Goal: Check status: Check status

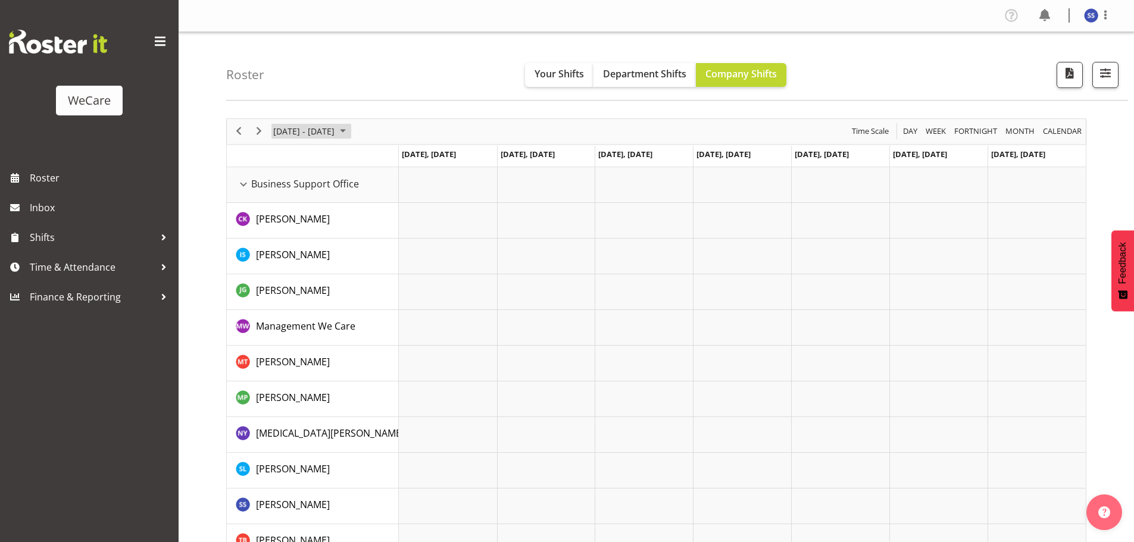
click at [348, 130] on span "June 2024" at bounding box center [343, 131] width 14 height 15
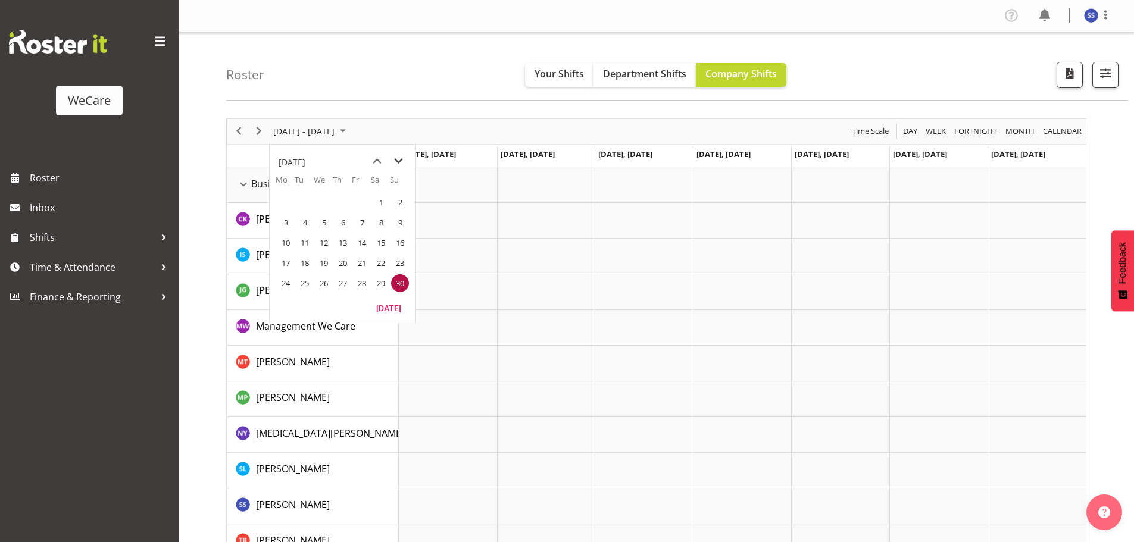
click at [397, 159] on span "next month" at bounding box center [398, 161] width 21 height 21
click at [398, 158] on span "next month" at bounding box center [398, 161] width 21 height 21
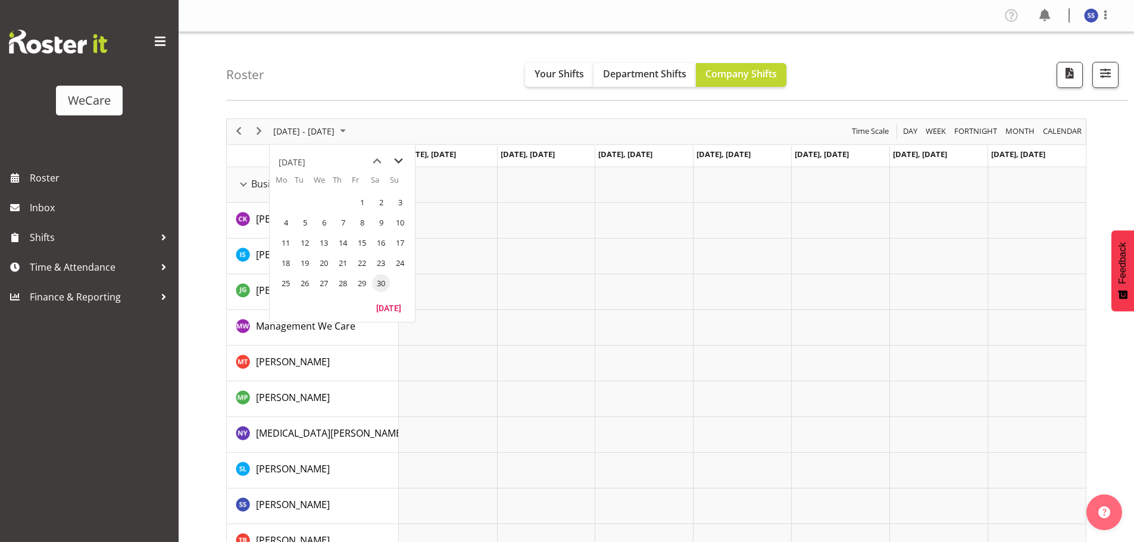
click at [399, 158] on span "next month" at bounding box center [398, 161] width 21 height 21
click at [374, 158] on span "previous month" at bounding box center [377, 161] width 21 height 21
click at [374, 157] on span "previous month" at bounding box center [377, 161] width 21 height 21
click at [375, 157] on span "previous month" at bounding box center [377, 161] width 21 height 21
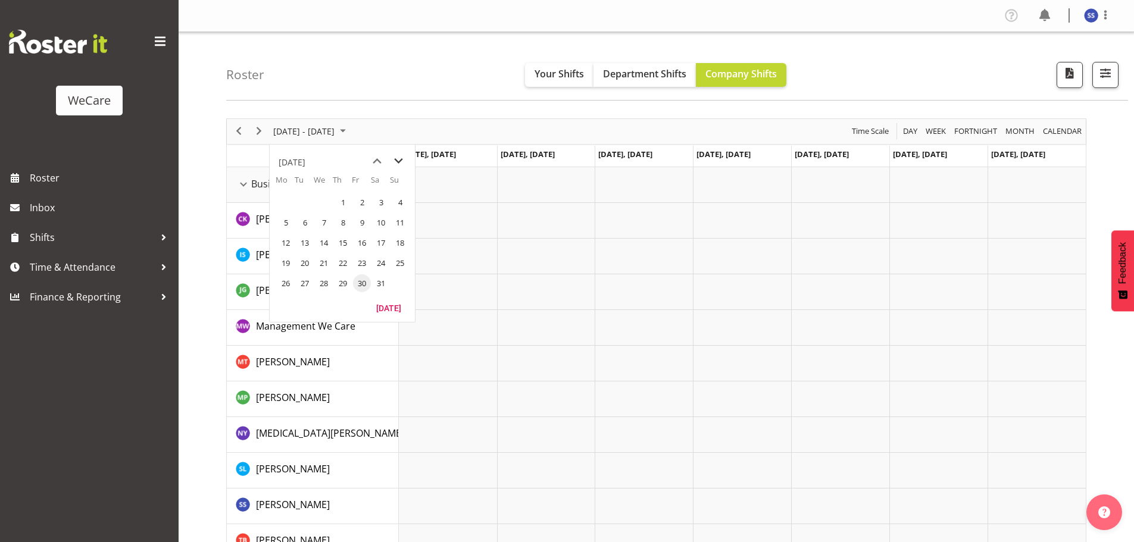
click at [396, 161] on span "next month" at bounding box center [398, 161] width 21 height 21
click at [286, 305] on span "30" at bounding box center [286, 304] width 18 height 18
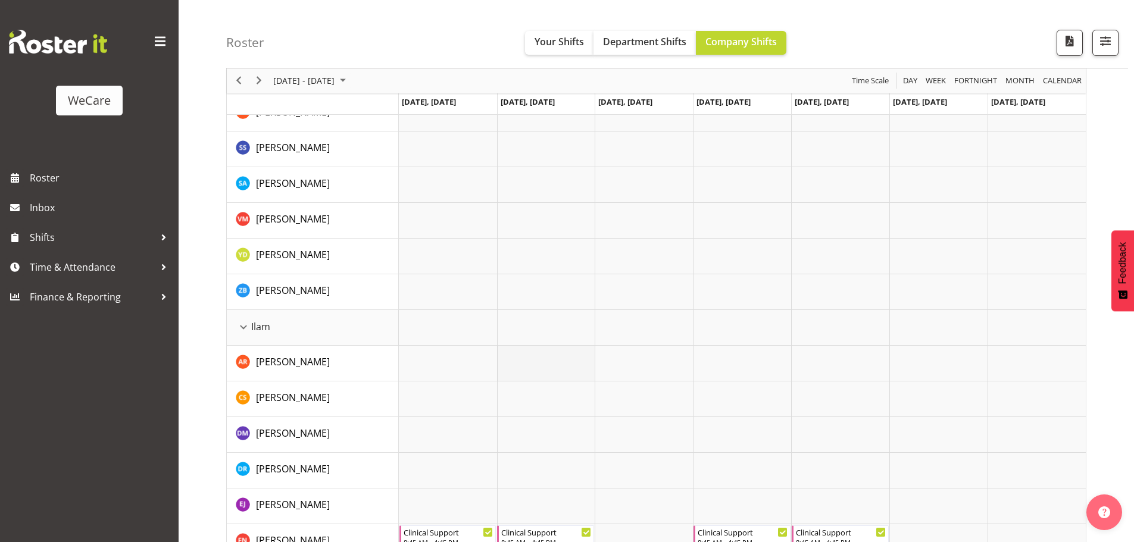
scroll to position [1369, 0]
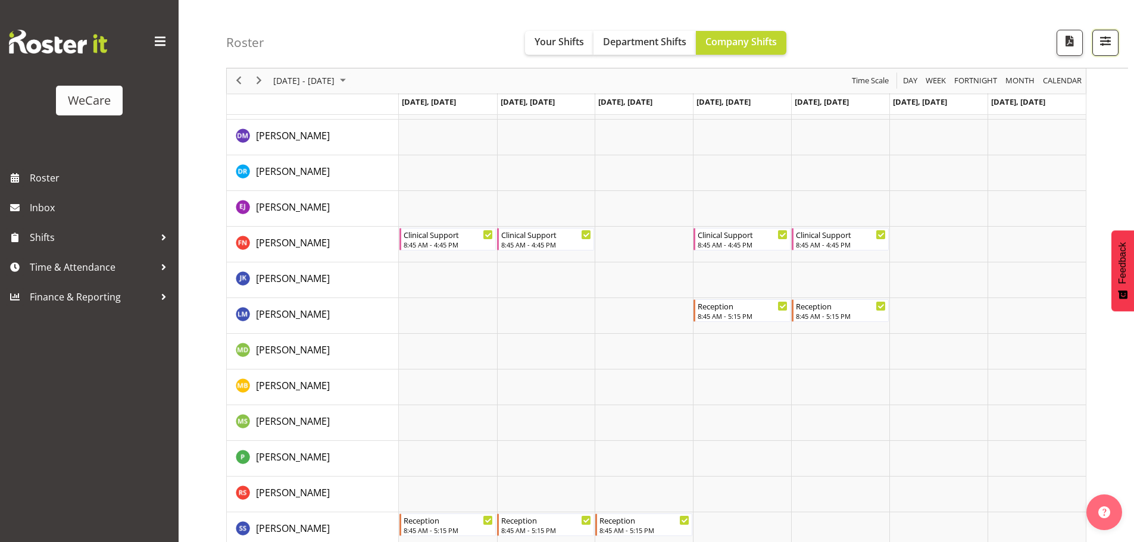
click at [1103, 47] on span "button" at bounding box center [1105, 40] width 15 height 15
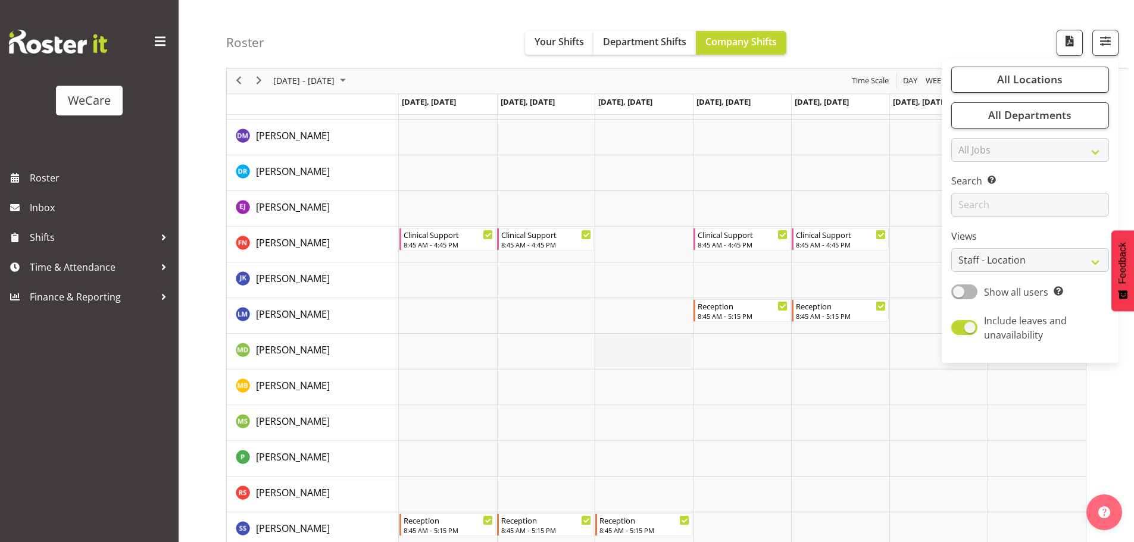
click at [621, 361] on td "Timeline Week of September 30, 2024" at bounding box center [644, 352] width 98 height 36
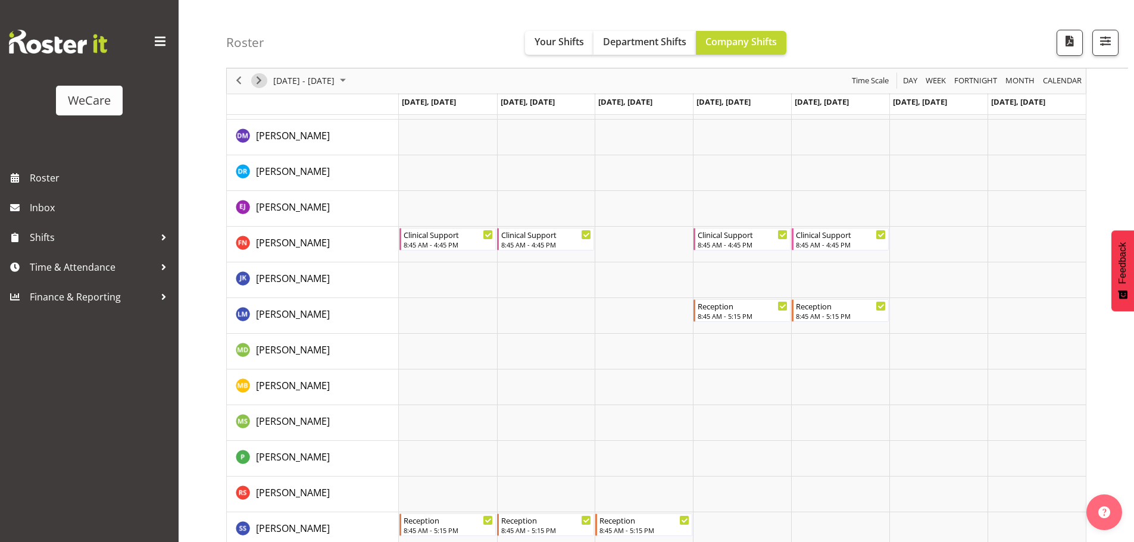
click at [261, 81] on span "Next" at bounding box center [259, 81] width 14 height 15
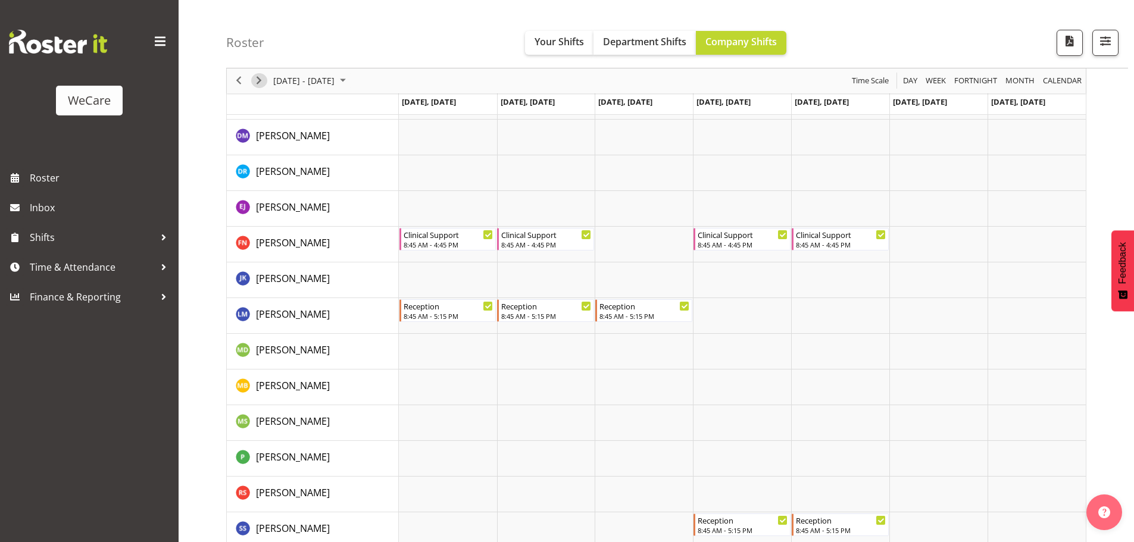
click at [261, 80] on span "Next" at bounding box center [259, 81] width 14 height 15
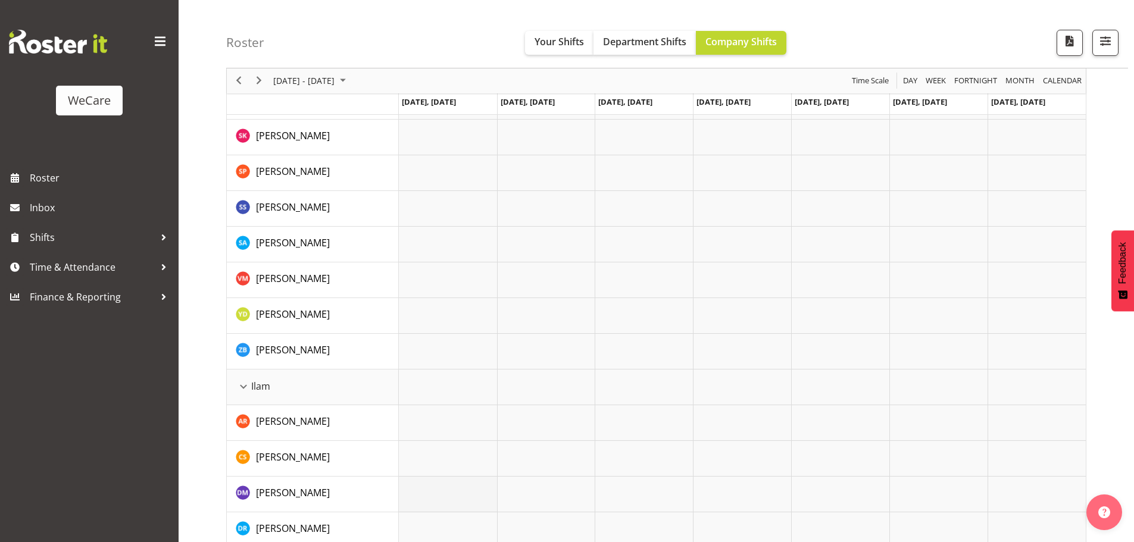
scroll to position [1310, 0]
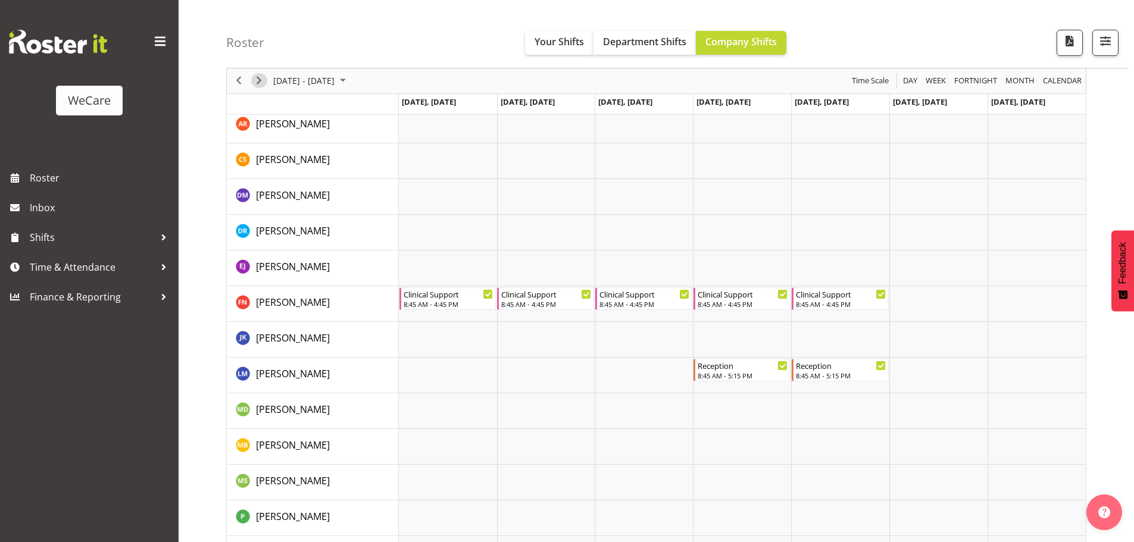
click at [261, 78] on span "Next" at bounding box center [259, 81] width 14 height 15
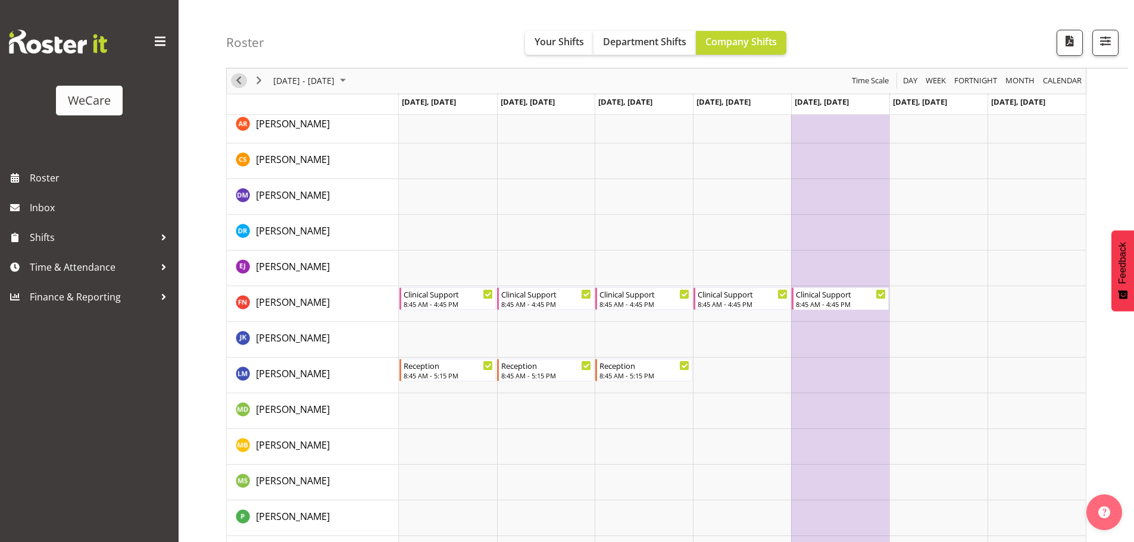
click at [242, 85] on span "Previous" at bounding box center [239, 81] width 14 height 15
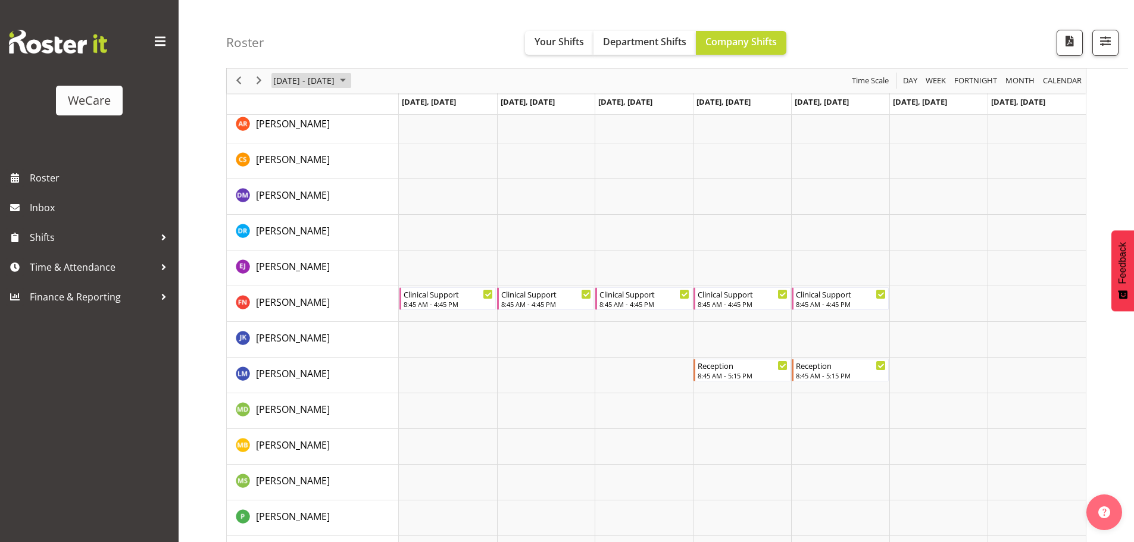
click at [350, 82] on span "October 2024" at bounding box center [343, 81] width 14 height 15
click at [305, 108] on div "[DATE]" at bounding box center [292, 112] width 27 height 24
click at [290, 109] on div "2024" at bounding box center [288, 112] width 19 height 24
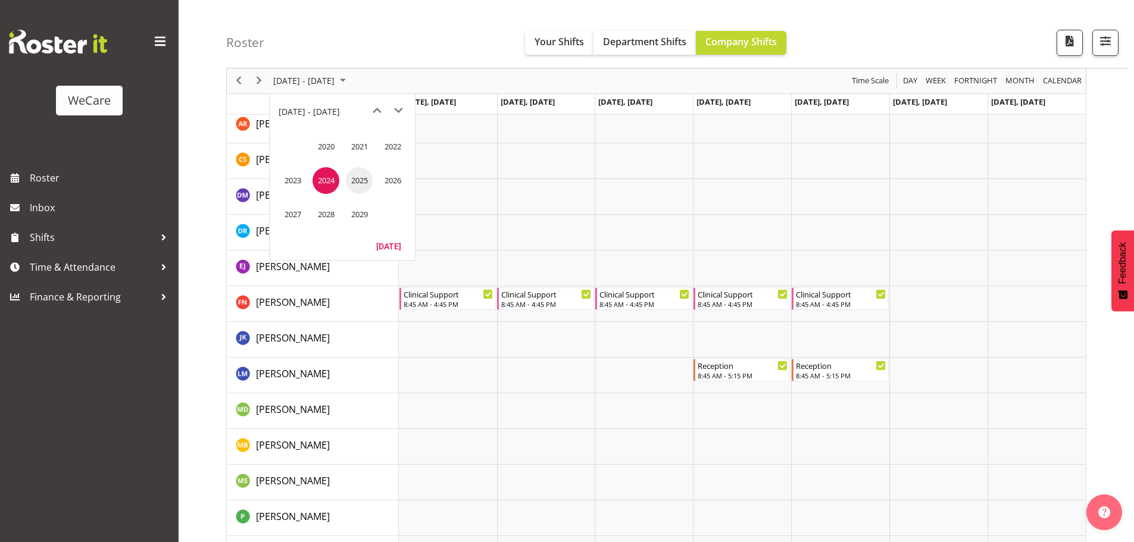
click at [367, 182] on span "2025" at bounding box center [359, 180] width 27 height 27
click at [326, 215] on span "Oct" at bounding box center [326, 214] width 27 height 27
click at [323, 192] on span "15" at bounding box center [324, 192] width 18 height 18
